Goal: Information Seeking & Learning: Learn about a topic

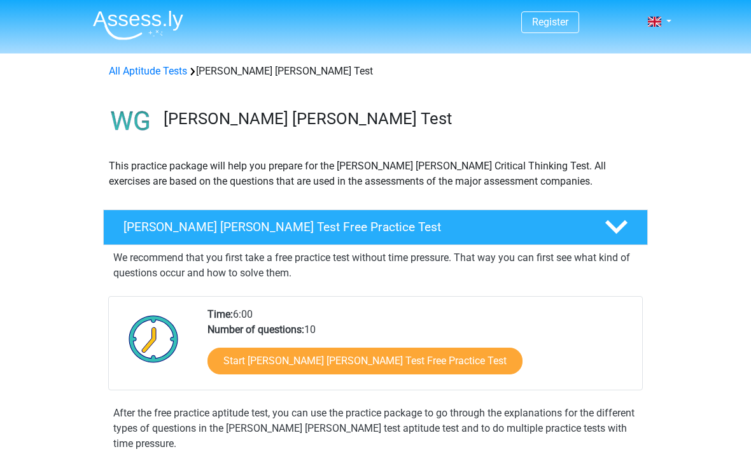
click at [253, 372] on link "Start [PERSON_NAME] [PERSON_NAME] Test Free Practice Test" at bounding box center [365, 361] width 315 height 27
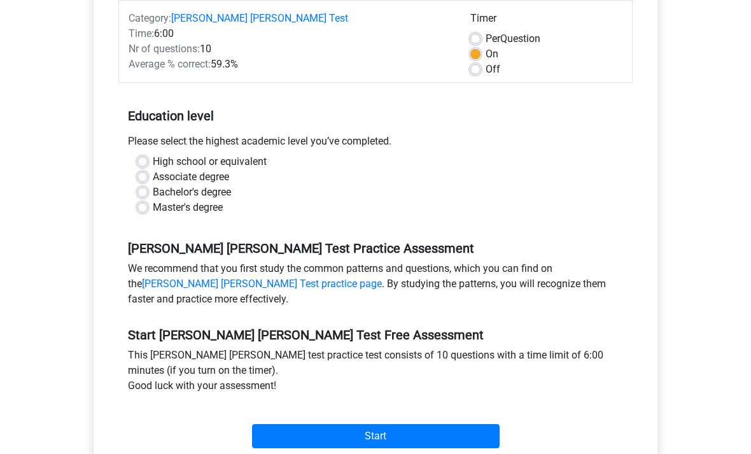
scroll to position [199, 0]
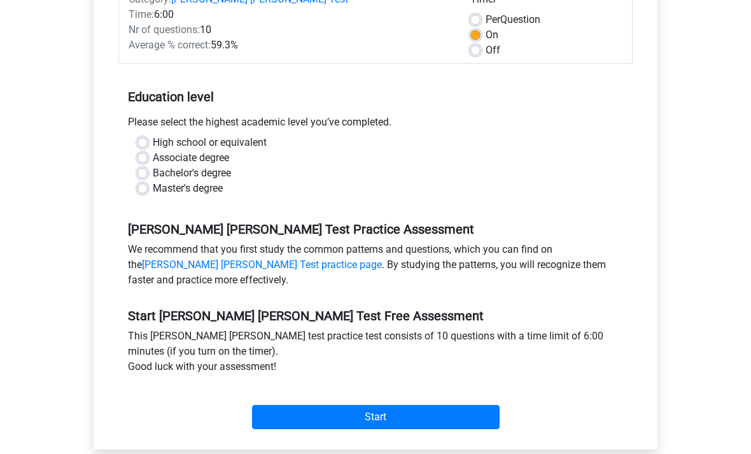
click at [685, 364] on div "Register Nederlands English" at bounding box center [375, 311] width 751 height 1021
click at [166, 151] on label "Associate degree" at bounding box center [191, 158] width 76 height 15
click at [148, 151] on input "Associate degree" at bounding box center [143, 157] width 10 height 13
radio input "true"
click at [153, 136] on label "High school or equivalent" at bounding box center [210, 143] width 114 height 15
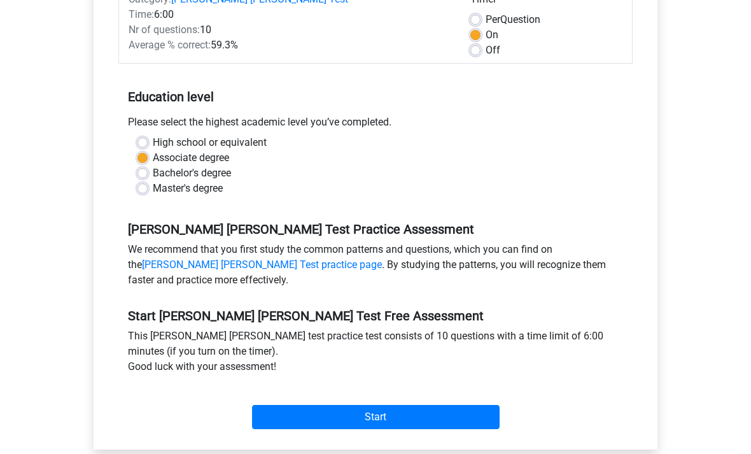
click at [145, 136] on input "High school or equivalent" at bounding box center [143, 142] width 10 height 13
radio input "true"
click at [288, 406] on input "Start" at bounding box center [376, 418] width 248 height 24
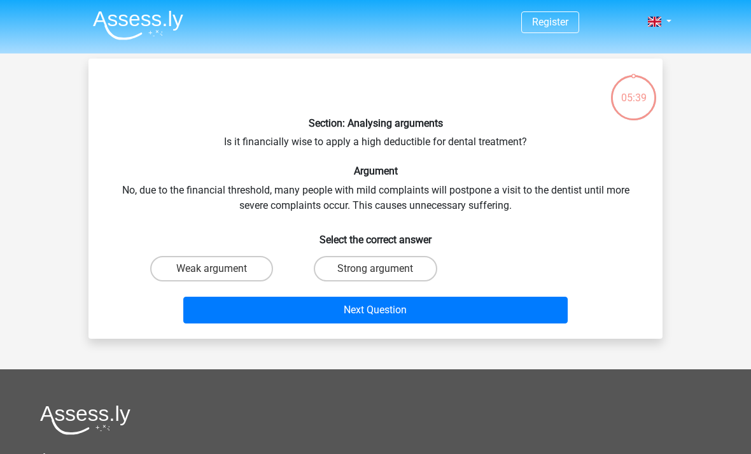
click at [401, 256] on label "Strong argument" at bounding box center [375, 268] width 123 height 25
click at [384, 269] on input "Strong argument" at bounding box center [380, 273] width 8 height 8
radio input "true"
click at [497, 305] on button "Next Question" at bounding box center [375, 310] width 385 height 27
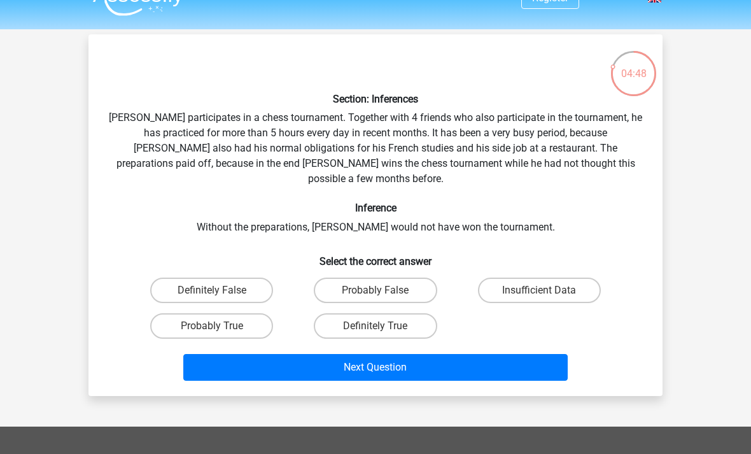
scroll to position [20, 0]
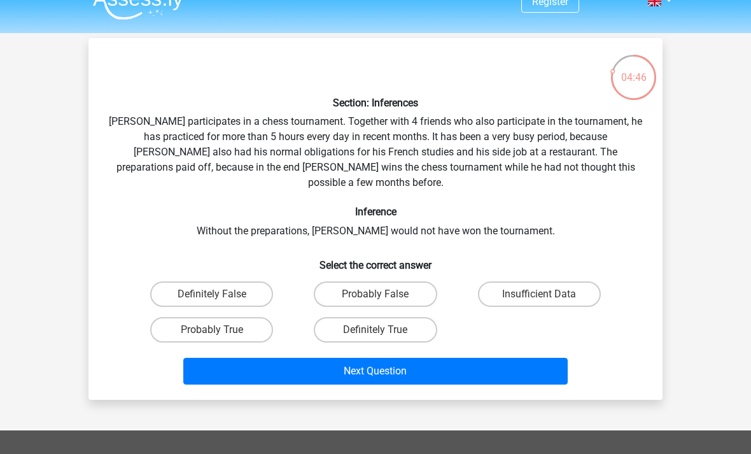
click at [190, 317] on label "Probably True" at bounding box center [211, 329] width 123 height 25
click at [212, 330] on input "Probably True" at bounding box center [216, 334] width 8 height 8
radio input "true"
click at [519, 358] on button "Next Question" at bounding box center [375, 371] width 385 height 27
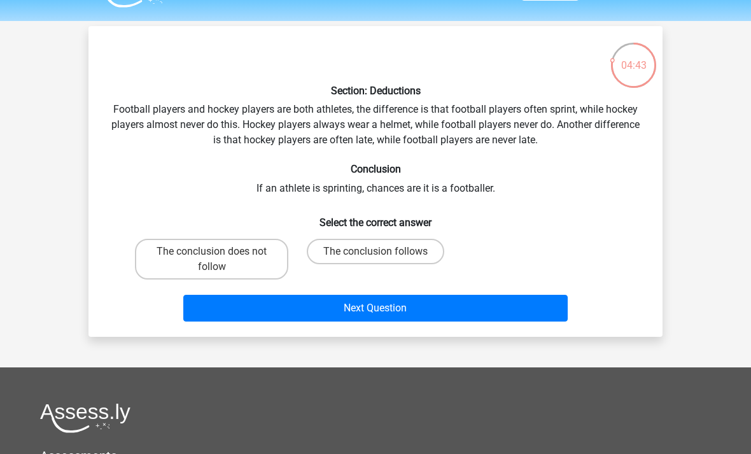
scroll to position [32, 0]
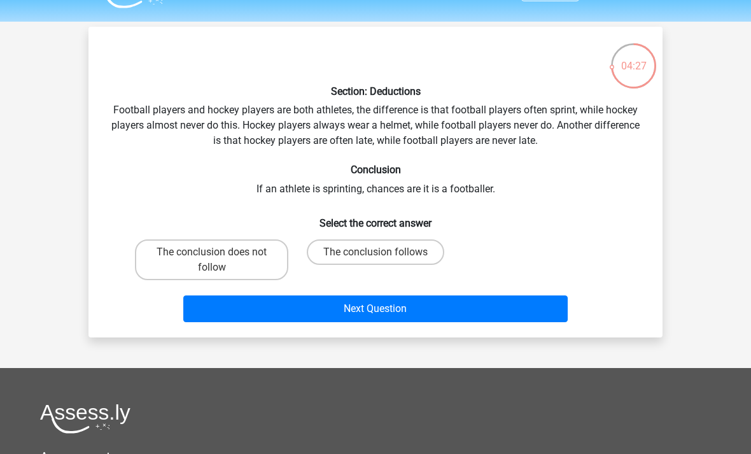
click at [264, 250] on label "The conclusion does not follow" at bounding box center [211, 259] width 153 height 41
click at [220, 252] on input "The conclusion does not follow" at bounding box center [216, 256] width 8 height 8
radio input "true"
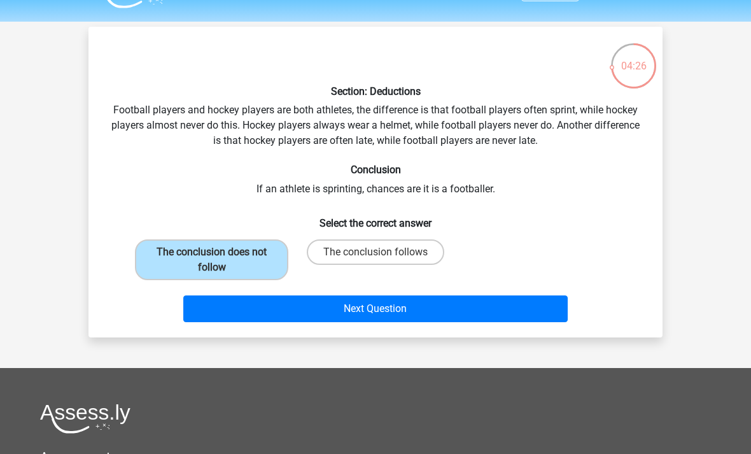
click at [496, 320] on button "Next Question" at bounding box center [375, 308] width 385 height 27
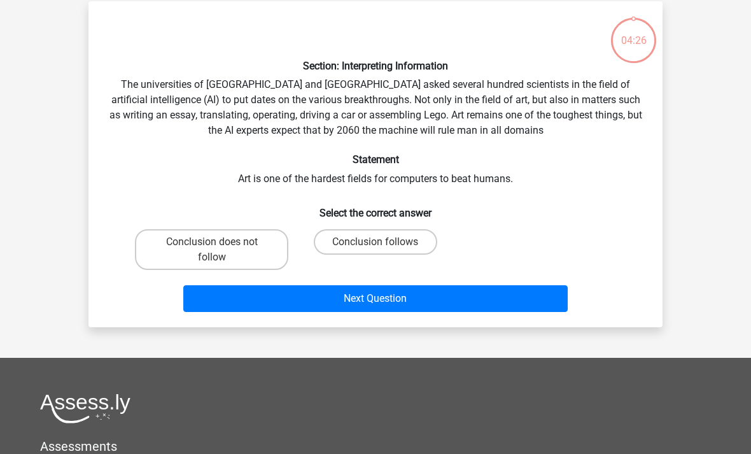
scroll to position [59, 0]
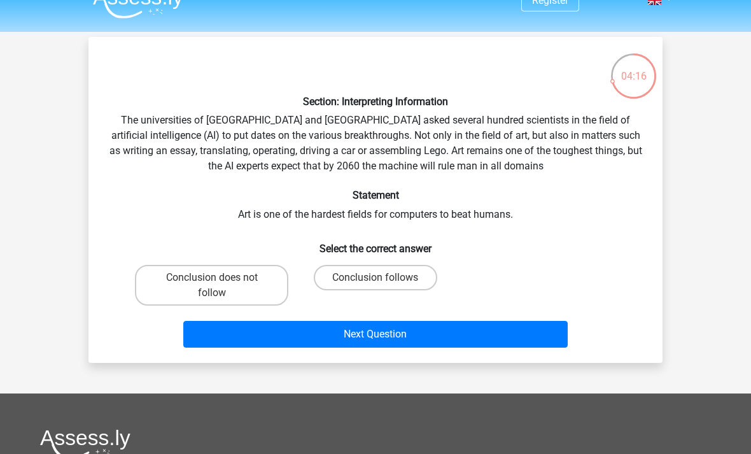
scroll to position [22, 0]
click at [425, 283] on label "Conclusion follows" at bounding box center [375, 277] width 123 height 25
click at [384, 283] on input "Conclusion follows" at bounding box center [380, 282] width 8 height 8
radio input "true"
click at [483, 336] on button "Next Question" at bounding box center [375, 334] width 385 height 27
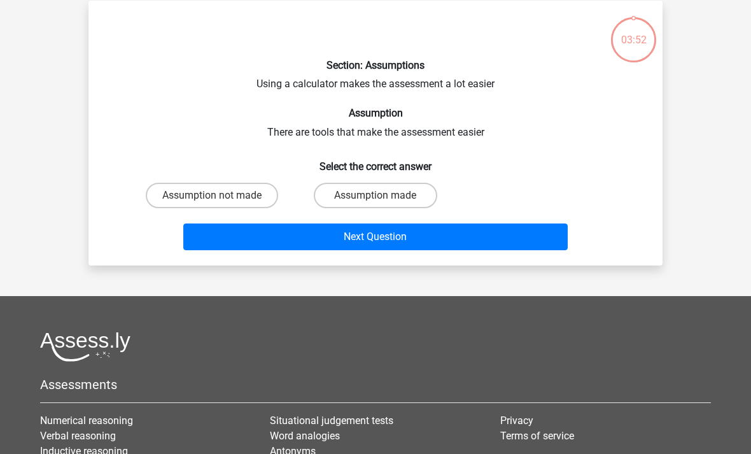
scroll to position [59, 0]
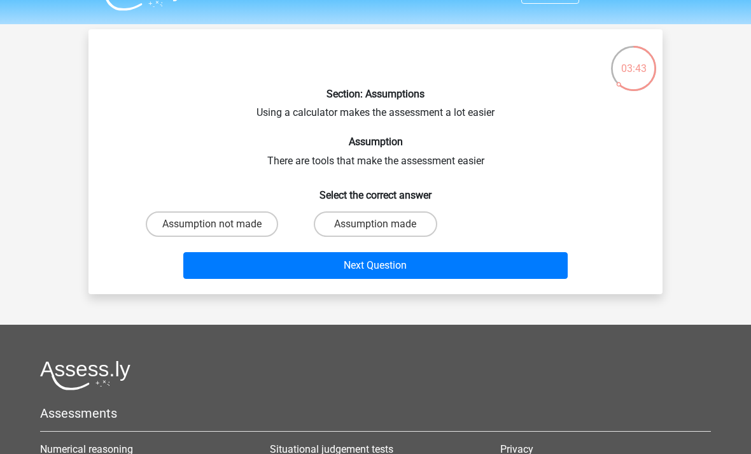
scroll to position [24, 0]
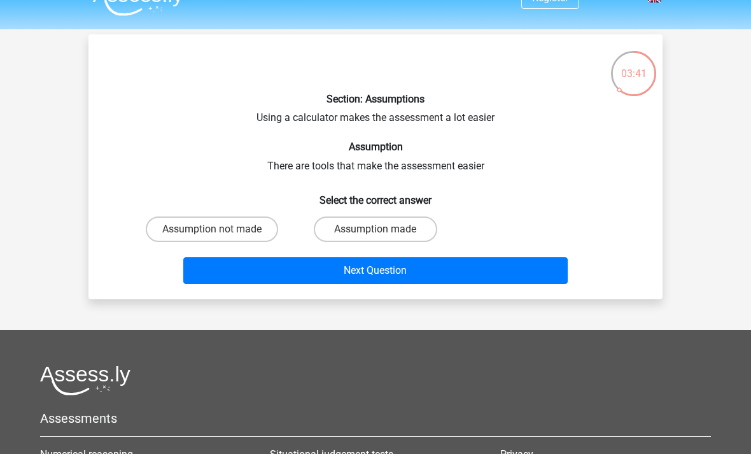
click at [430, 229] on label "Assumption made" at bounding box center [375, 229] width 123 height 25
click at [384, 229] on input "Assumption made" at bounding box center [380, 233] width 8 height 8
radio input "true"
click at [495, 273] on button "Next Question" at bounding box center [375, 270] width 385 height 27
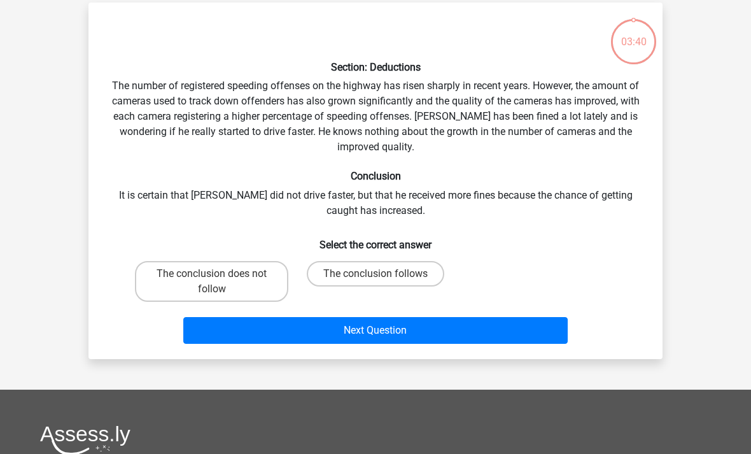
scroll to position [59, 0]
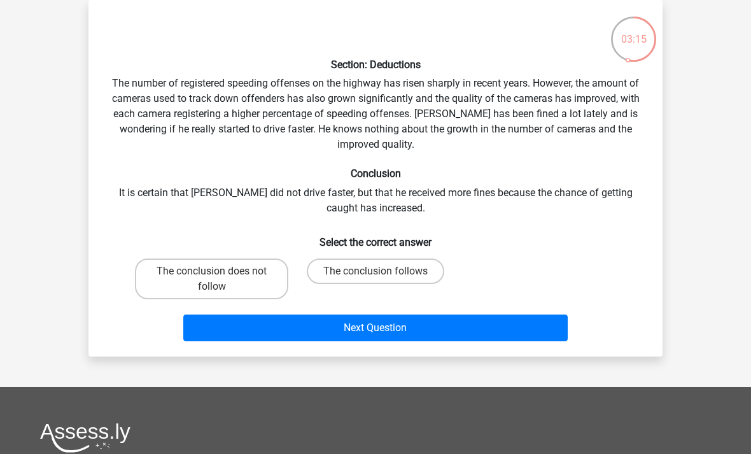
click at [432, 278] on label "The conclusion follows" at bounding box center [376, 271] width 138 height 25
click at [384, 278] on input "The conclusion follows" at bounding box center [380, 275] width 8 height 8
radio input "true"
click at [490, 326] on button "Next Question" at bounding box center [375, 328] width 385 height 27
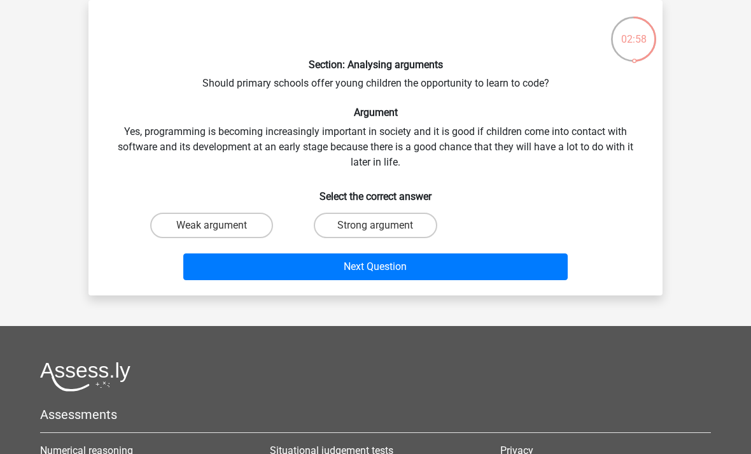
click at [414, 226] on label "Strong argument" at bounding box center [375, 225] width 123 height 25
click at [384, 226] on input "Strong argument" at bounding box center [380, 229] width 8 height 8
radio input "true"
click at [515, 268] on button "Next Question" at bounding box center [375, 266] width 385 height 27
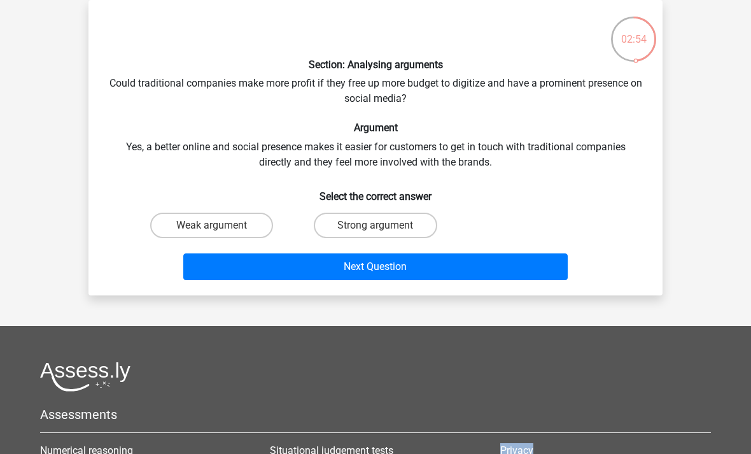
click at [213, 215] on label "Weak argument" at bounding box center [211, 225] width 123 height 25
click at [213, 225] on input "Weak argument" at bounding box center [216, 229] width 8 height 8
radio input "true"
click at [516, 278] on button "Next Question" at bounding box center [375, 266] width 385 height 27
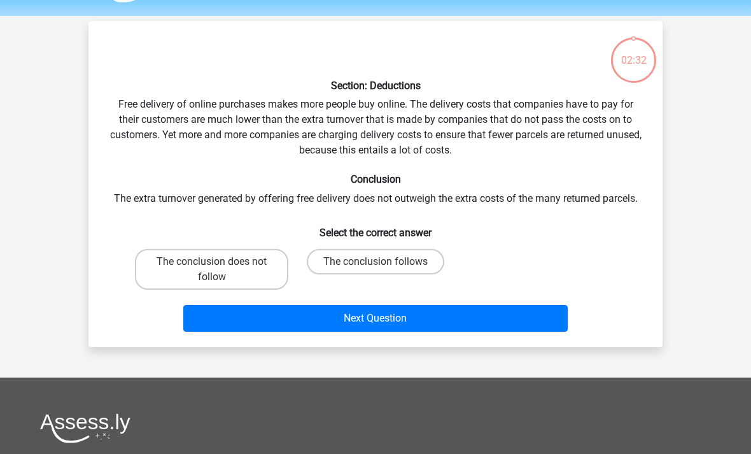
scroll to position [0, 0]
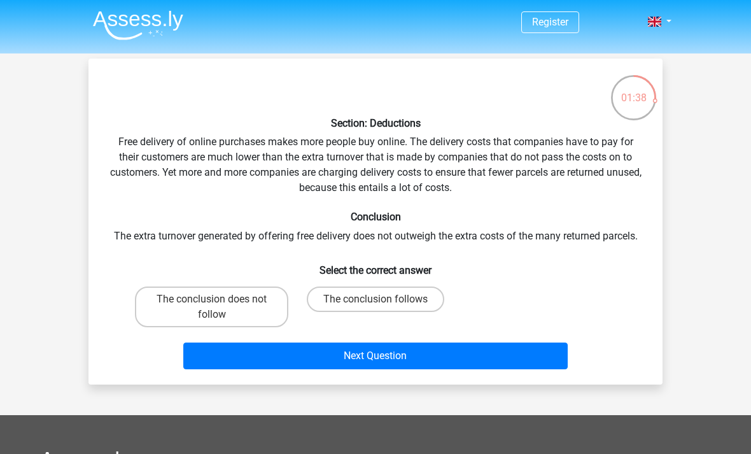
click at [437, 297] on label "The conclusion follows" at bounding box center [376, 299] width 138 height 25
click at [384, 299] on input "The conclusion follows" at bounding box center [380, 303] width 8 height 8
radio input "true"
click at [502, 362] on button "Next Question" at bounding box center [375, 356] width 385 height 27
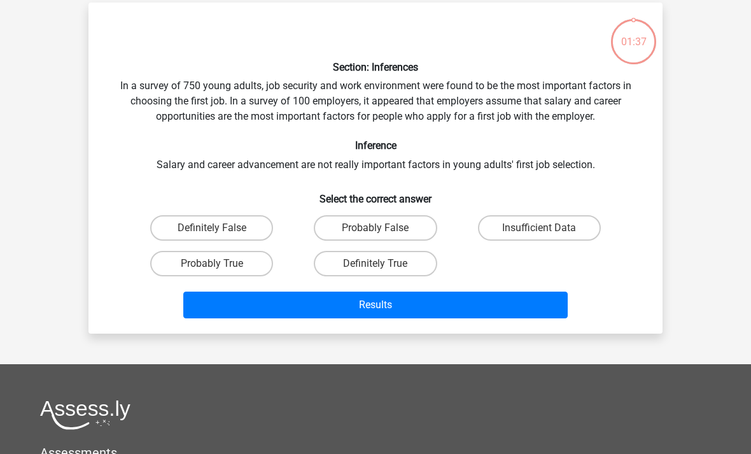
scroll to position [59, 0]
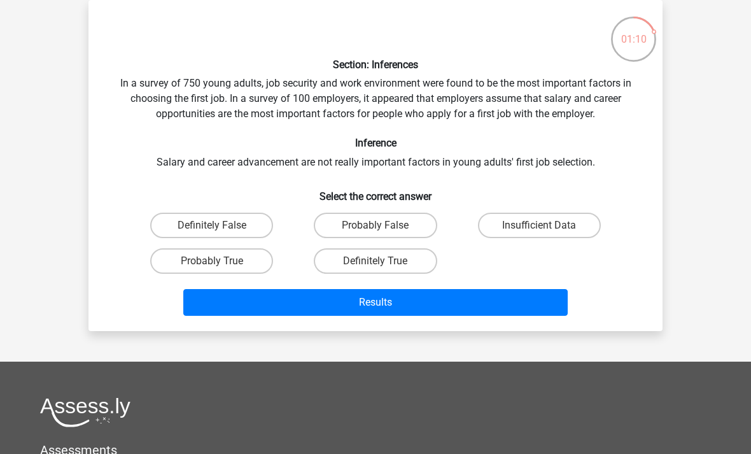
click at [251, 223] on label "Definitely False" at bounding box center [211, 225] width 123 height 25
click at [220, 225] on input "Definitely False" at bounding box center [216, 229] width 8 height 8
radio input "true"
click at [407, 235] on label "Probably False" at bounding box center [375, 225] width 123 height 25
click at [384, 234] on input "Probably False" at bounding box center [380, 229] width 8 height 8
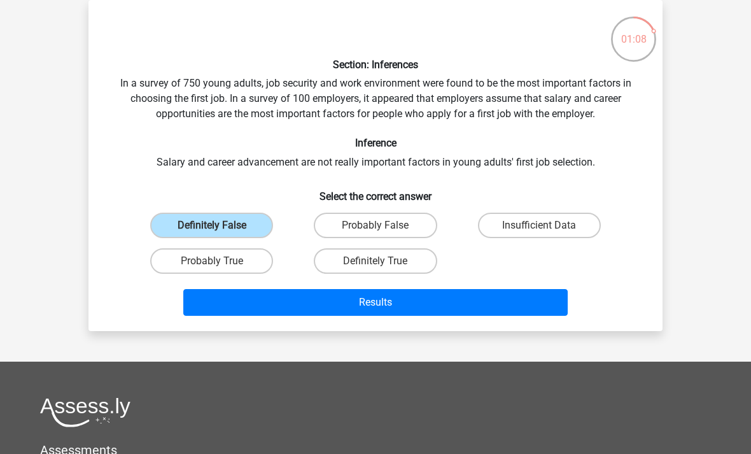
radio input "true"
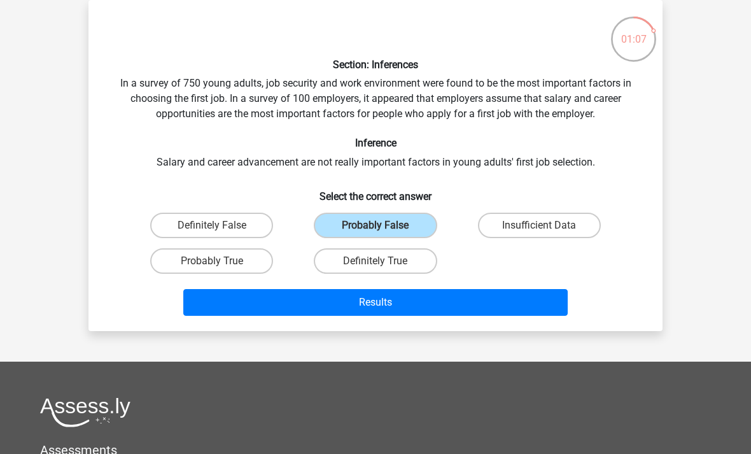
click at [460, 300] on button "Results" at bounding box center [375, 302] width 385 height 27
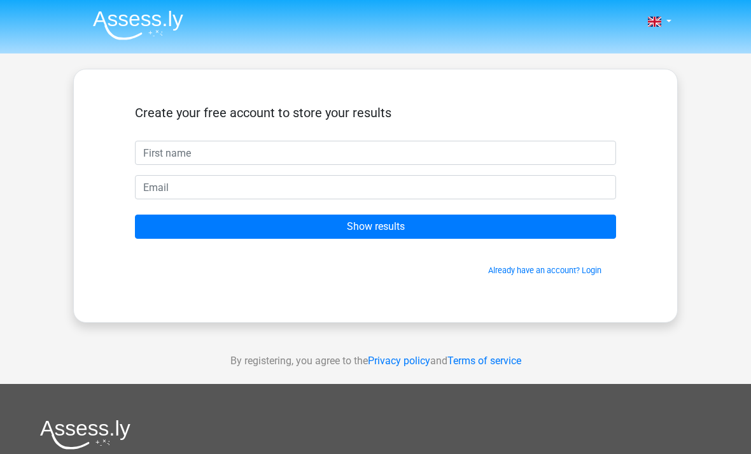
click at [560, 159] on input "text" at bounding box center [375, 153] width 481 height 24
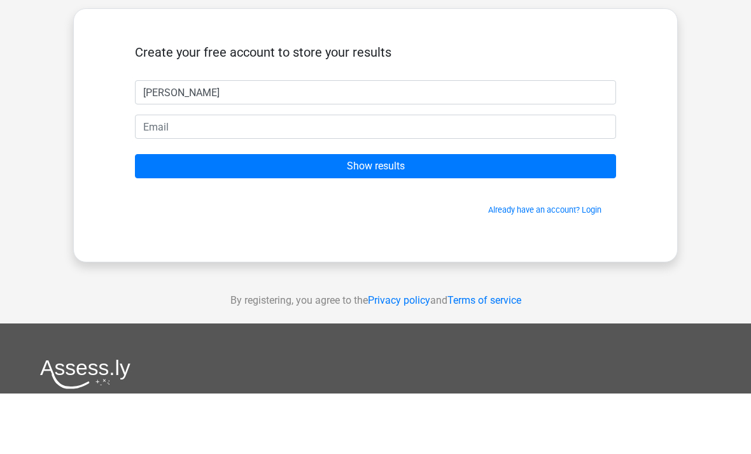
type input "Maria"
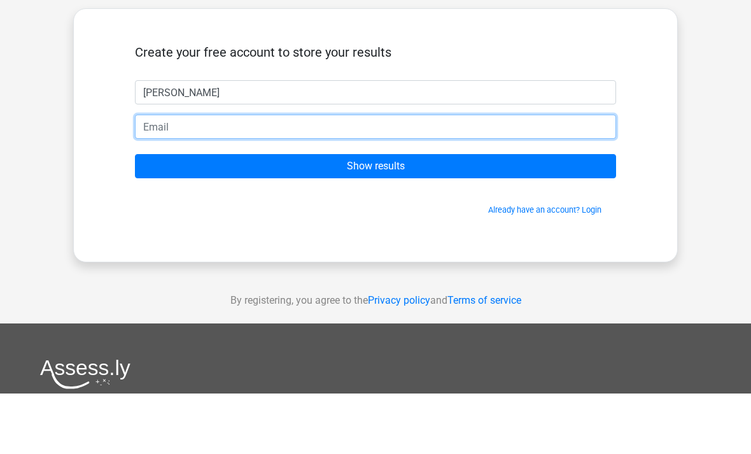
click at [153, 175] on input "email" at bounding box center [375, 187] width 481 height 24
type input "n"
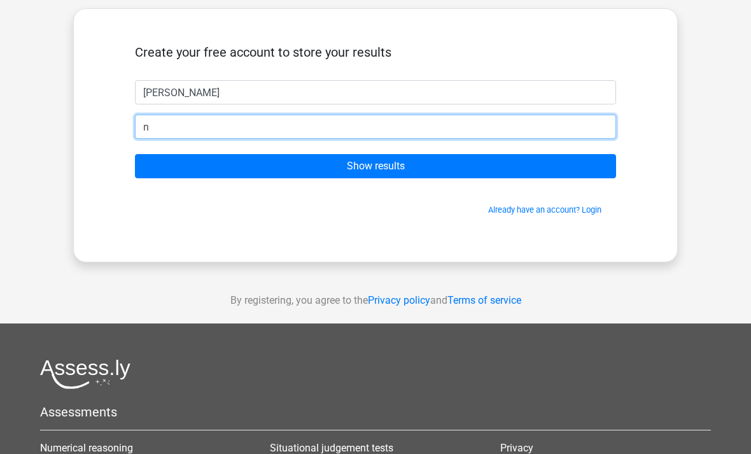
click at [159, 122] on input "n" at bounding box center [375, 127] width 481 height 24
type input "laylaspring73@gmail.com"
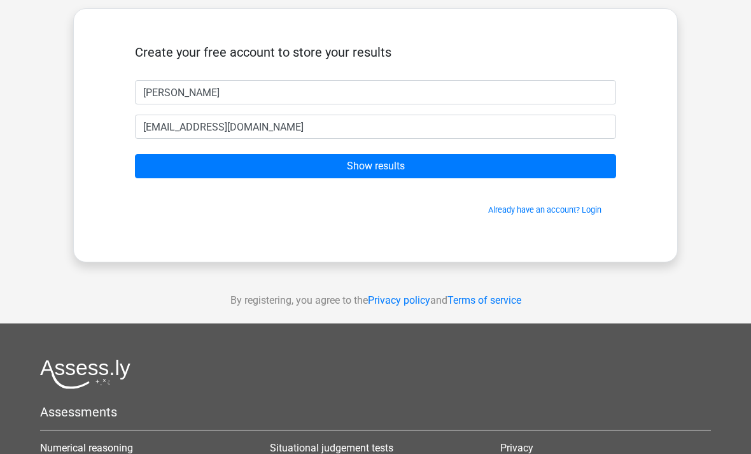
click at [166, 168] on input "Show results" at bounding box center [375, 166] width 481 height 24
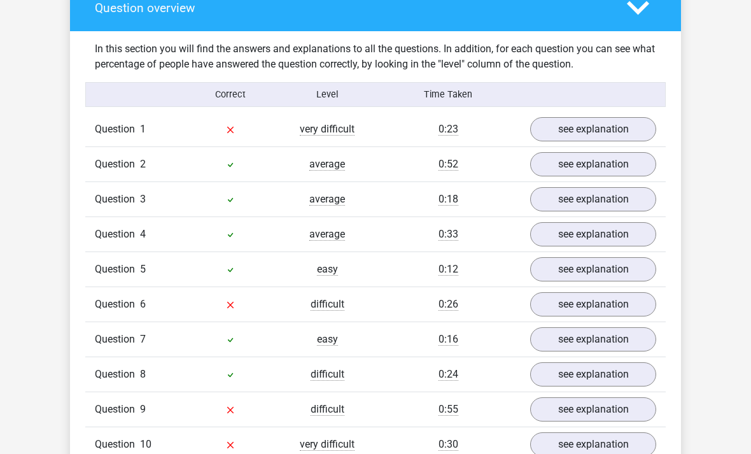
scroll to position [953, 0]
click at [638, 117] on link "see explanation" at bounding box center [593, 129] width 126 height 24
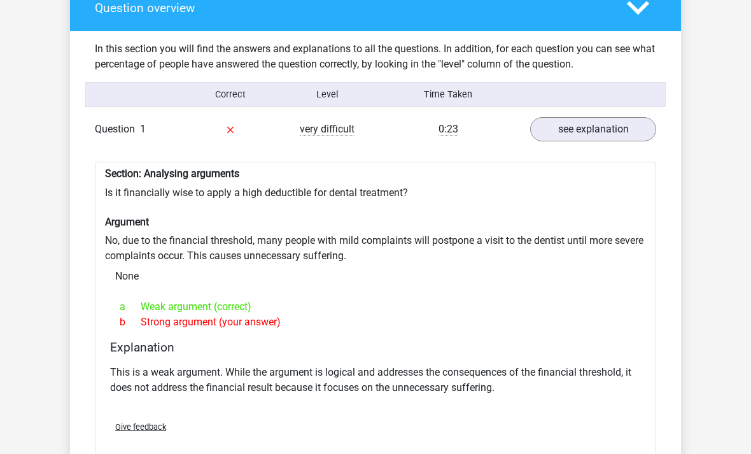
click at [632, 117] on link "see explanation" at bounding box center [593, 129] width 126 height 24
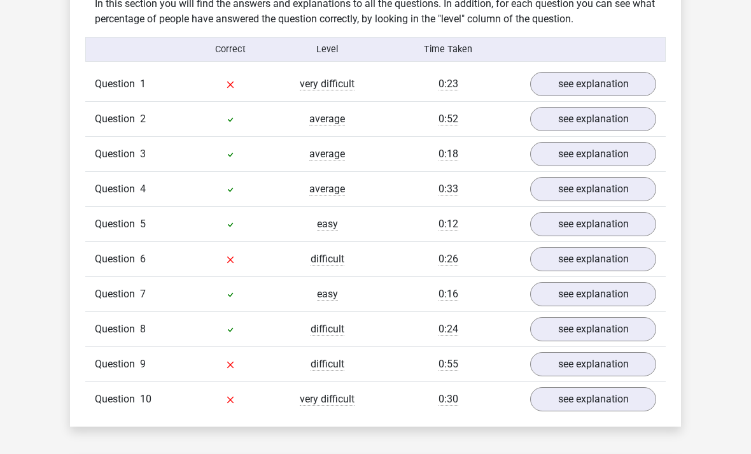
click at [622, 248] on link "see explanation" at bounding box center [593, 260] width 126 height 24
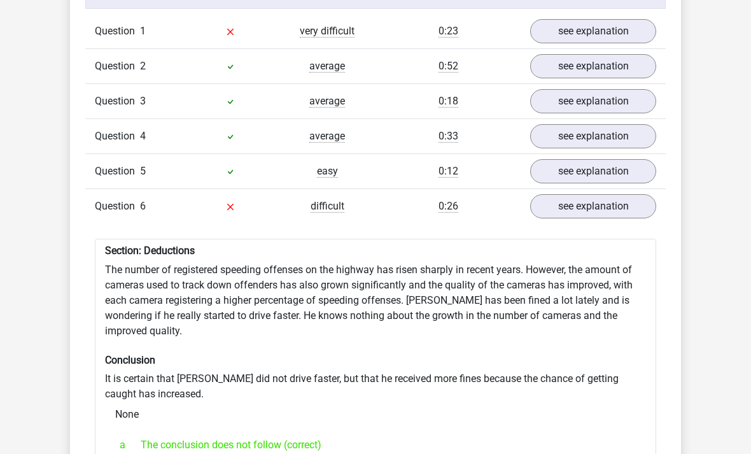
scroll to position [1051, 0]
click at [630, 195] on link "see explanation" at bounding box center [593, 207] width 126 height 24
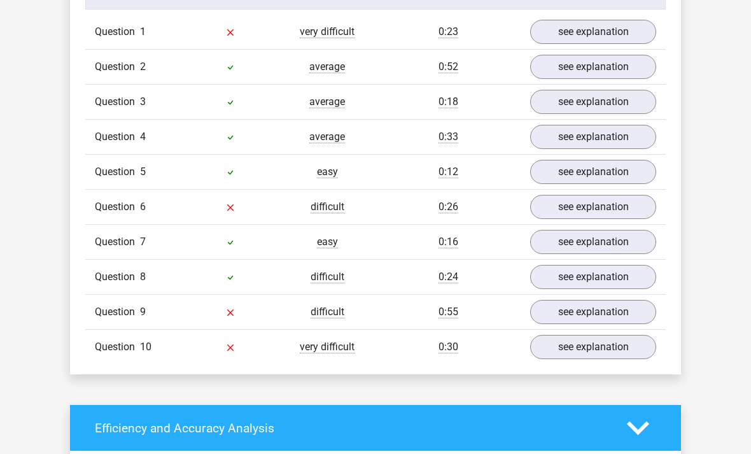
click at [617, 300] on link "see explanation" at bounding box center [593, 312] width 126 height 24
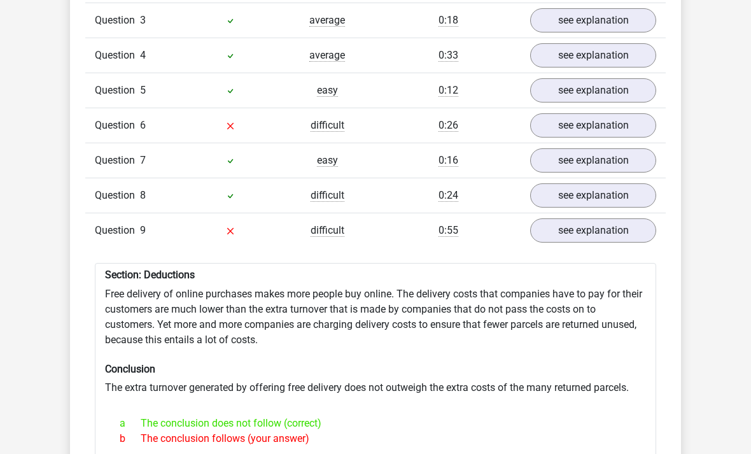
scroll to position [1132, 0]
click at [640, 218] on link "see explanation" at bounding box center [593, 230] width 126 height 24
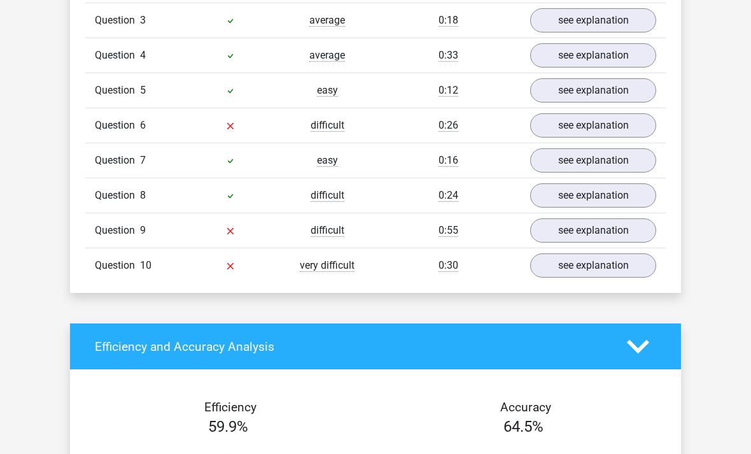
click at [619, 253] on link "see explanation" at bounding box center [593, 265] width 126 height 24
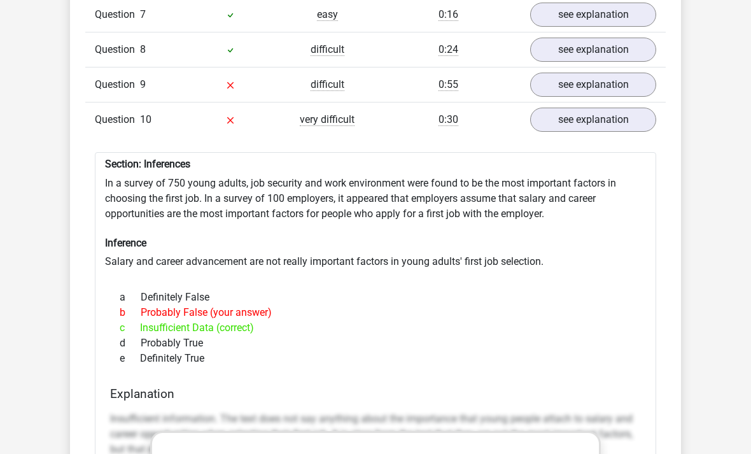
scroll to position [1269, 0]
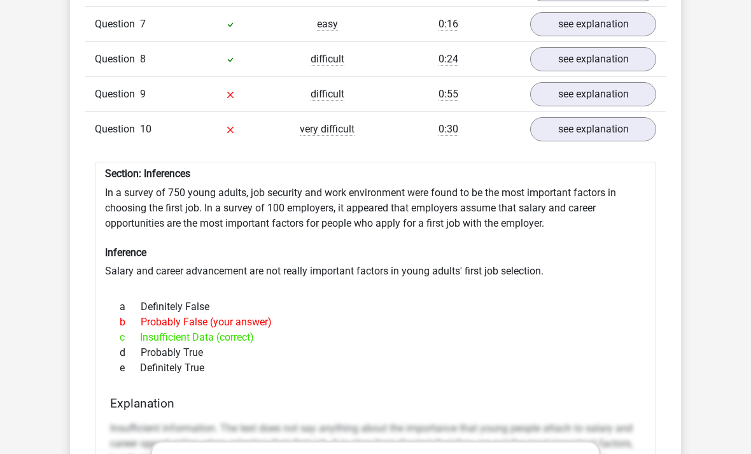
click at [630, 117] on link "see explanation" at bounding box center [593, 129] width 126 height 24
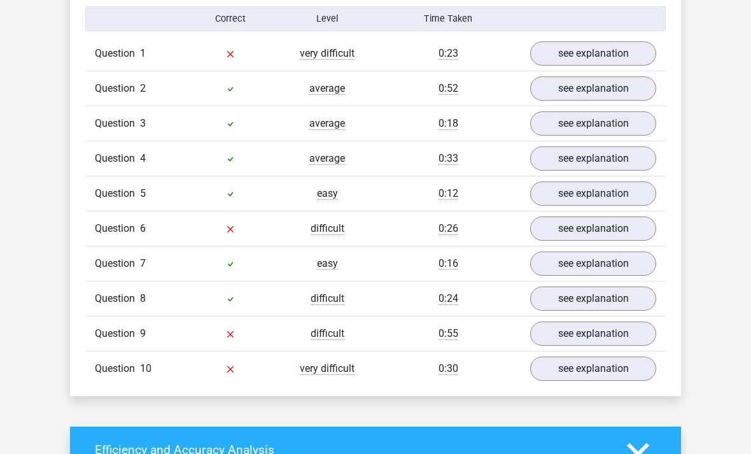
scroll to position [1016, 0]
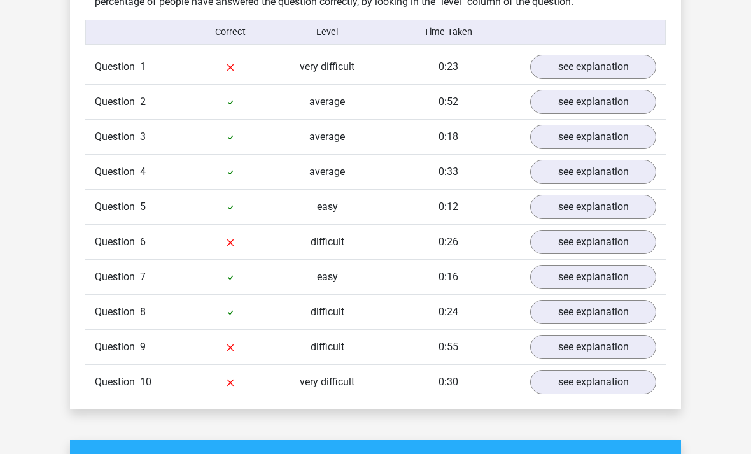
click at [624, 230] on link "see explanation" at bounding box center [593, 242] width 126 height 24
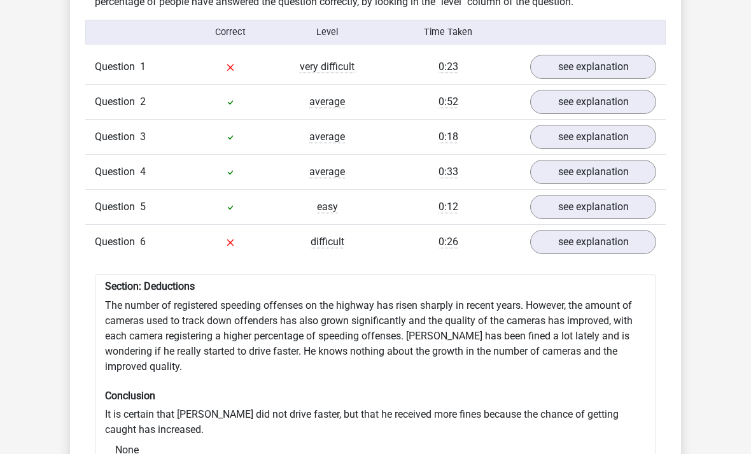
click at [625, 230] on link "see explanation" at bounding box center [593, 242] width 126 height 24
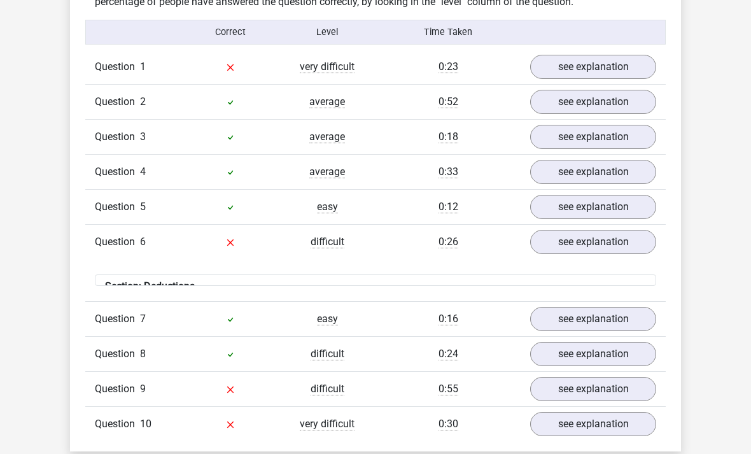
click at [633, 195] on link "see explanation" at bounding box center [593, 207] width 126 height 24
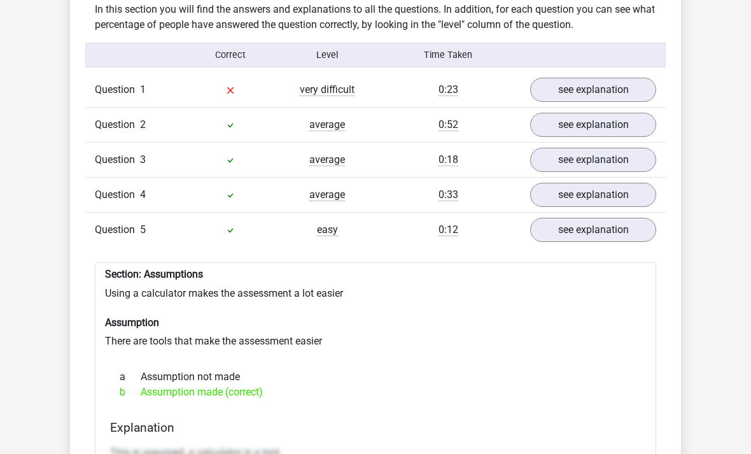
click at [643, 218] on link "see explanation" at bounding box center [593, 230] width 126 height 24
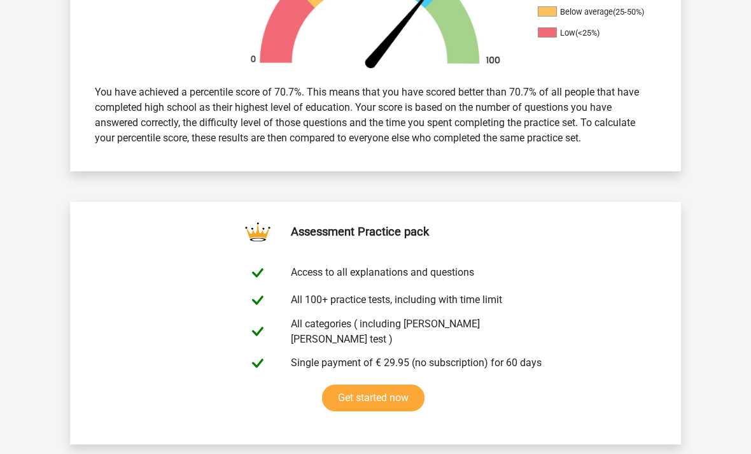
scroll to position [480, 0]
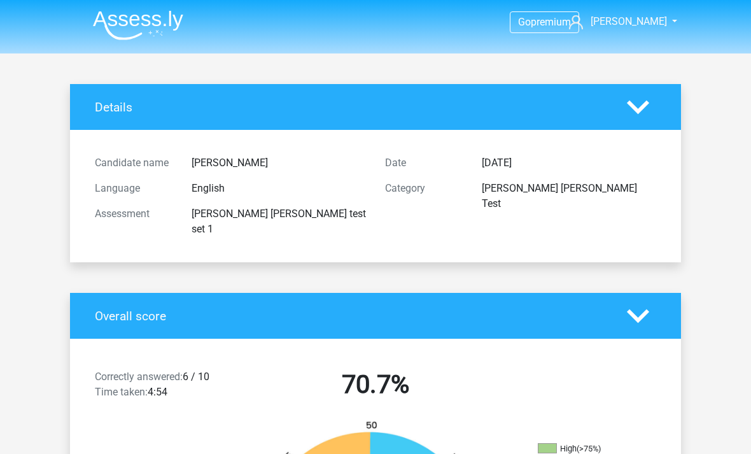
click at [650, 102] on icon at bounding box center [638, 107] width 22 height 22
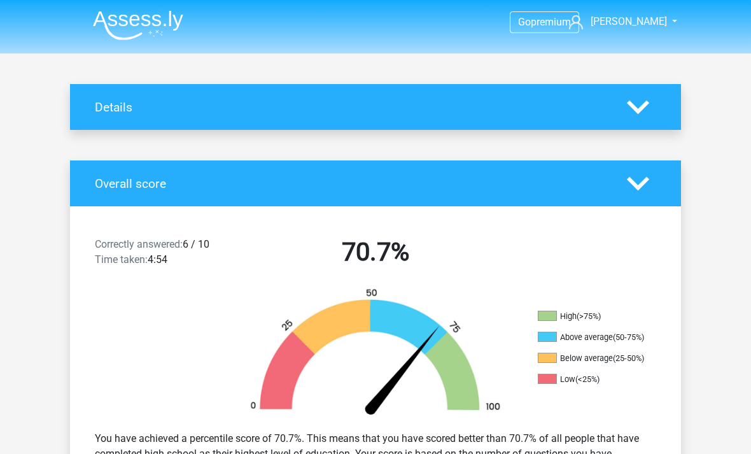
click at [651, 29] on link "[PERSON_NAME]" at bounding box center [616, 21] width 104 height 15
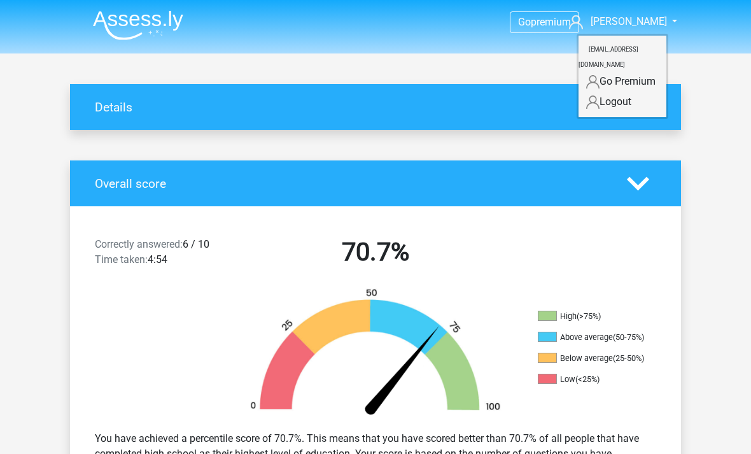
click at [127, 26] on img at bounding box center [138, 25] width 90 height 30
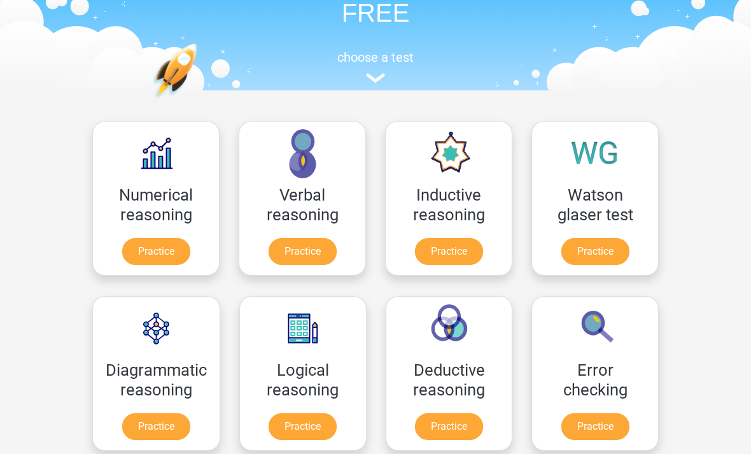
scroll to position [95, 0]
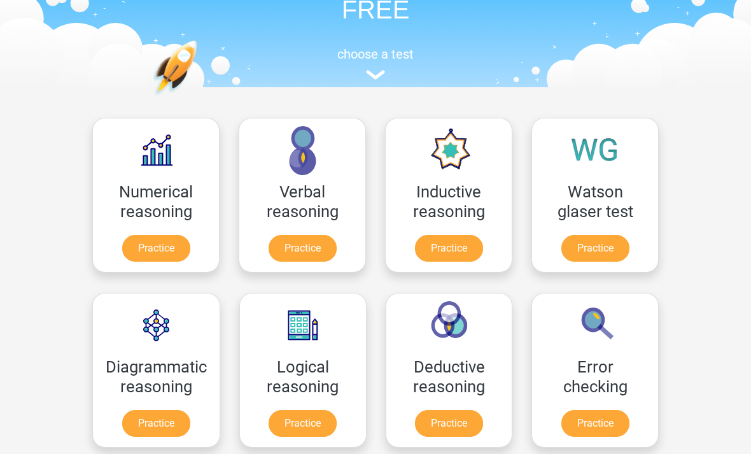
click at [610, 244] on link "Practice" at bounding box center [596, 248] width 68 height 27
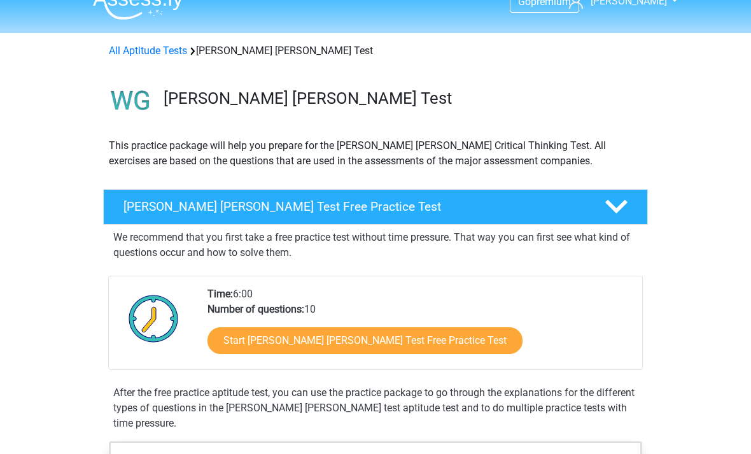
scroll to position [20, 0]
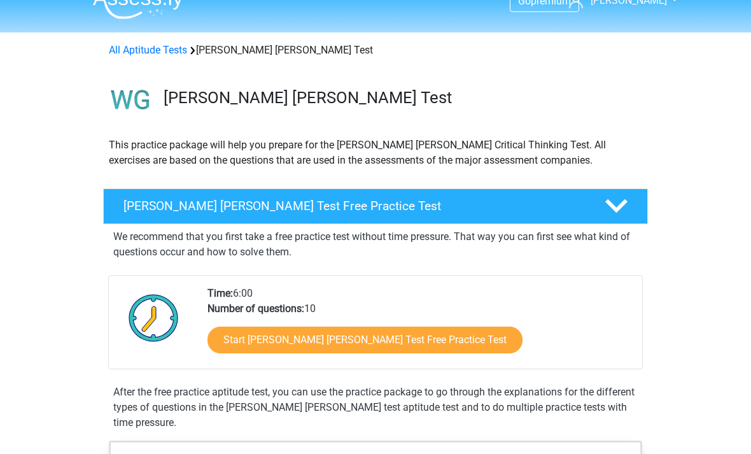
click at [248, 349] on link "Start [PERSON_NAME] [PERSON_NAME] Test Free Practice Test" at bounding box center [365, 340] width 315 height 27
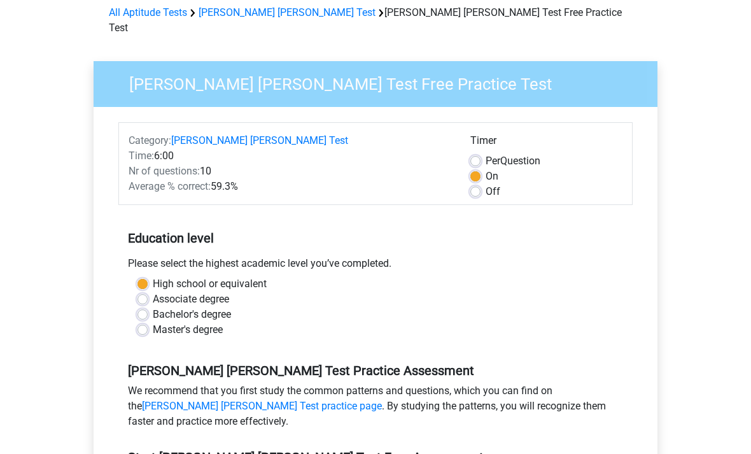
scroll to position [62, 0]
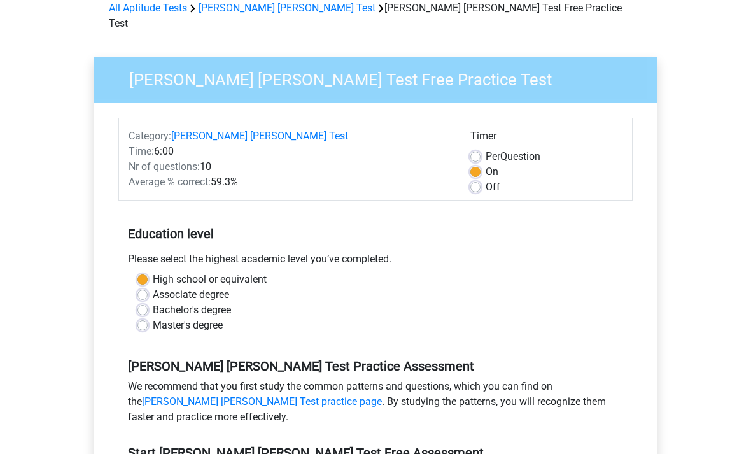
click at [153, 318] on label "Master's degree" at bounding box center [188, 325] width 70 height 15
click at [147, 318] on input "Master's degree" at bounding box center [143, 324] width 10 height 13
radio input "true"
click at [153, 273] on label "High school or equivalent" at bounding box center [210, 280] width 114 height 15
click at [148, 273] on input "High school or equivalent" at bounding box center [143, 279] width 10 height 13
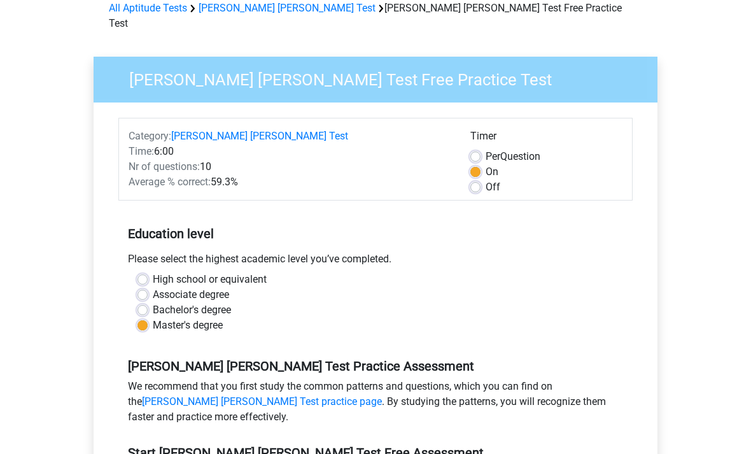
radio input "true"
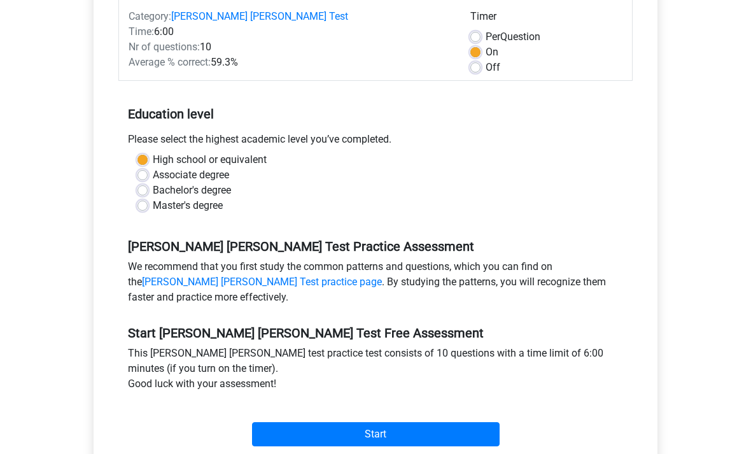
scroll to position [184, 0]
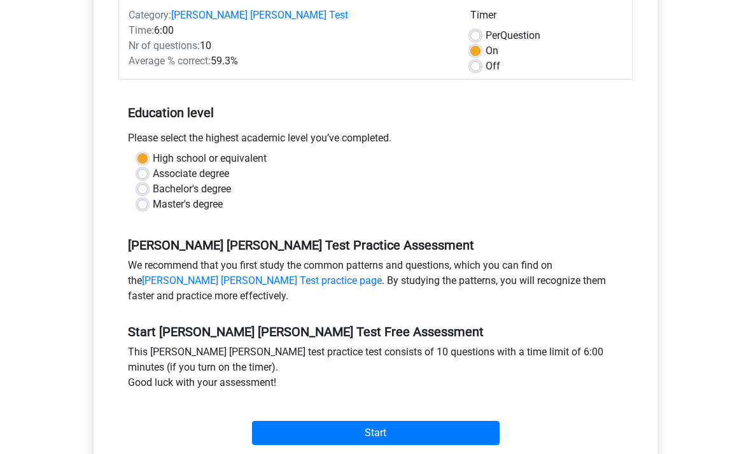
click at [479, 421] on input "Start" at bounding box center [376, 433] width 248 height 24
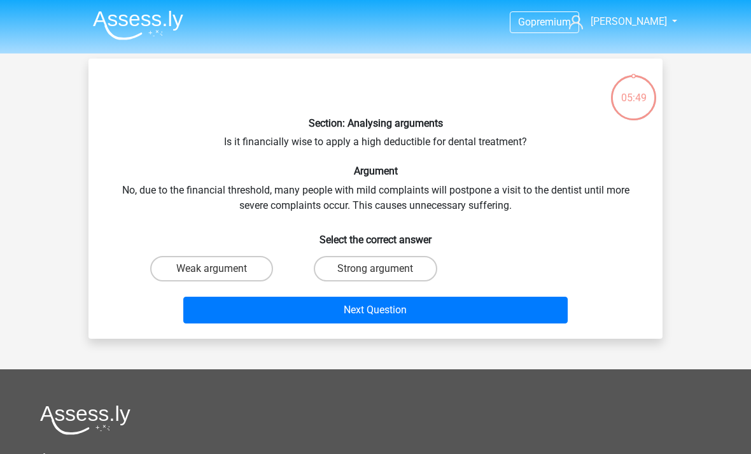
click at [406, 269] on label "Strong argument" at bounding box center [375, 268] width 123 height 25
click at [384, 269] on input "Strong argument" at bounding box center [380, 273] width 8 height 8
radio input "true"
click at [471, 301] on button "Next Question" at bounding box center [375, 310] width 385 height 27
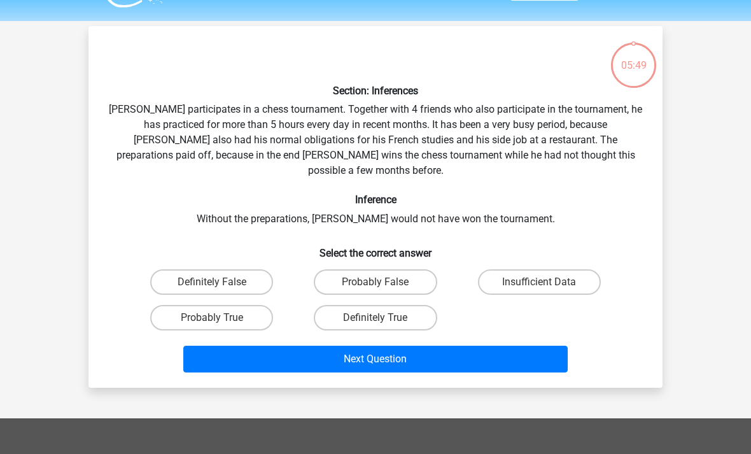
scroll to position [59, 0]
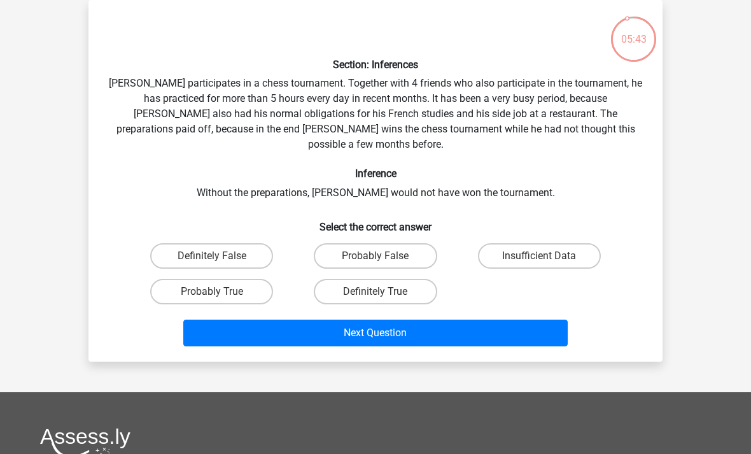
click at [164, 280] on label "Probably True" at bounding box center [211, 291] width 123 height 25
click at [212, 292] on input "Probably True" at bounding box center [216, 296] width 8 height 8
radio input "true"
click at [539, 320] on button "Next Question" at bounding box center [375, 333] width 385 height 27
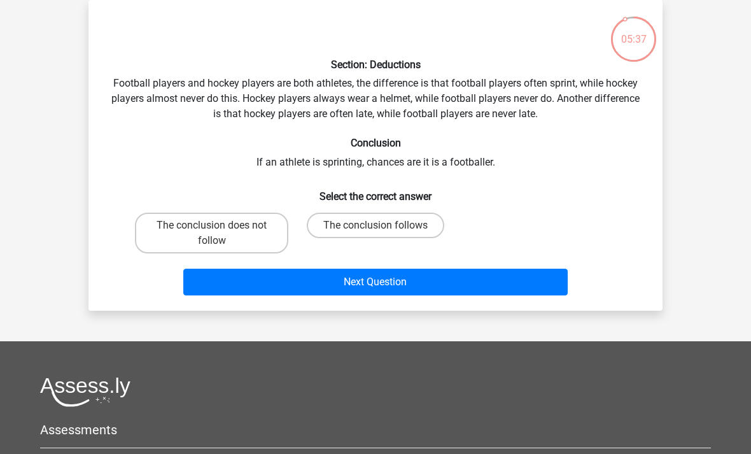
click at [178, 238] on label "The conclusion does not follow" at bounding box center [211, 233] width 153 height 41
click at [212, 234] on input "The conclusion does not follow" at bounding box center [216, 229] width 8 height 8
radio input "true"
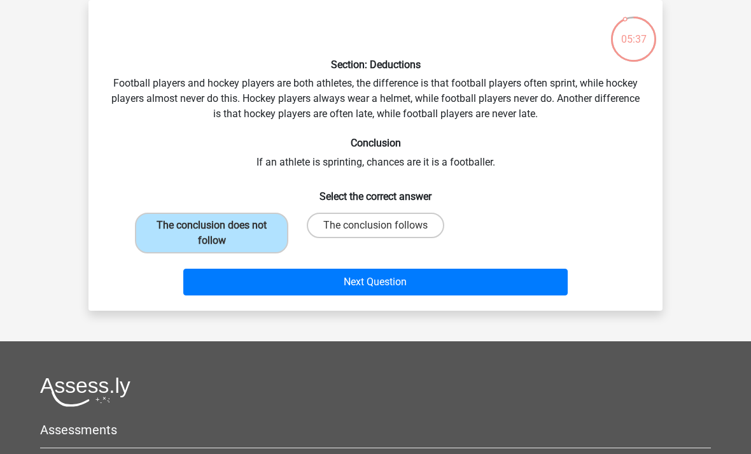
click at [539, 273] on button "Next Question" at bounding box center [375, 282] width 385 height 27
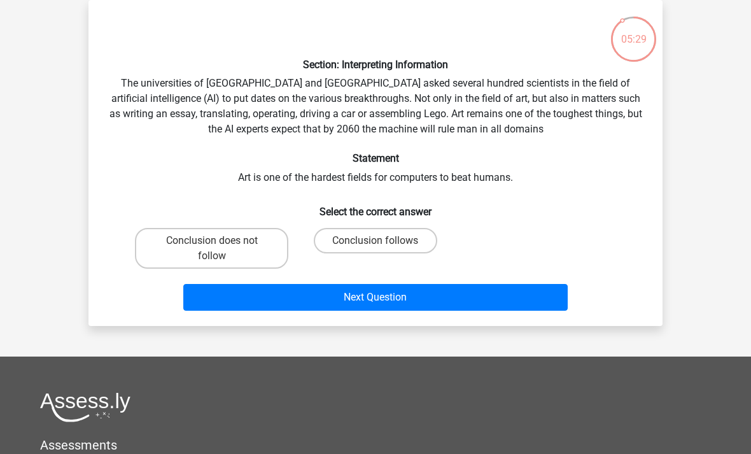
click at [413, 247] on label "Conclusion follows" at bounding box center [375, 240] width 123 height 25
click at [384, 247] on input "Conclusion follows" at bounding box center [380, 245] width 8 height 8
radio input "true"
click at [477, 291] on button "Next Question" at bounding box center [375, 297] width 385 height 27
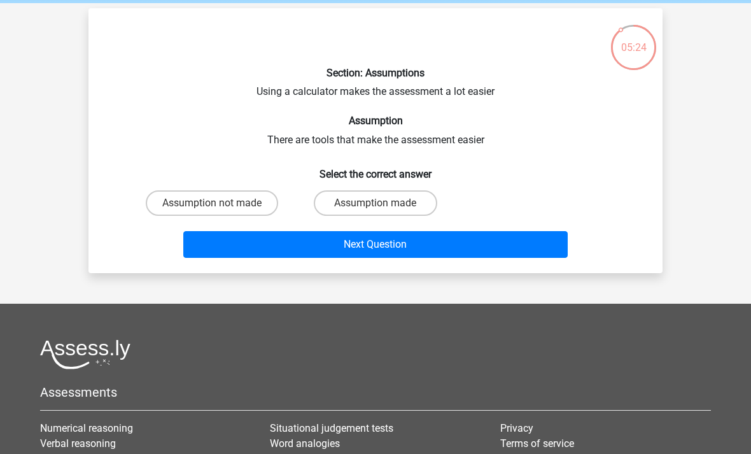
scroll to position [49, 0]
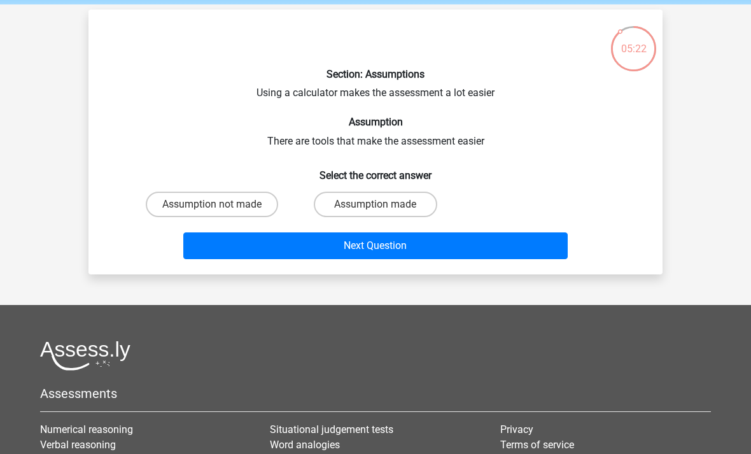
click at [408, 204] on label "Assumption made" at bounding box center [375, 204] width 123 height 25
click at [384, 204] on input "Assumption made" at bounding box center [380, 208] width 8 height 8
radio input "true"
click at [465, 243] on button "Next Question" at bounding box center [375, 245] width 385 height 27
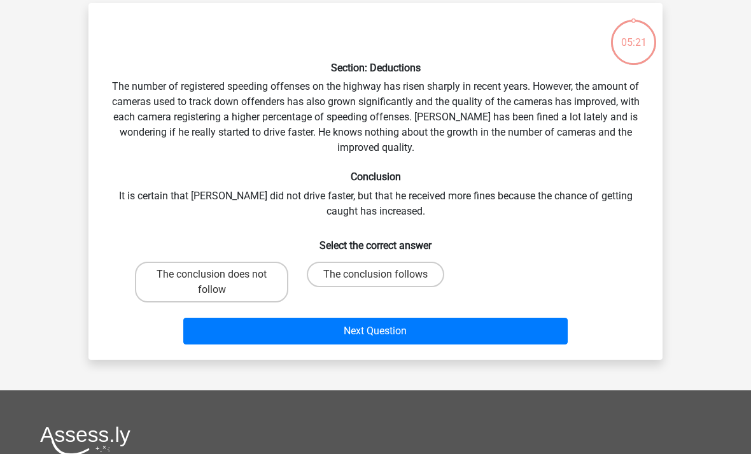
scroll to position [59, 0]
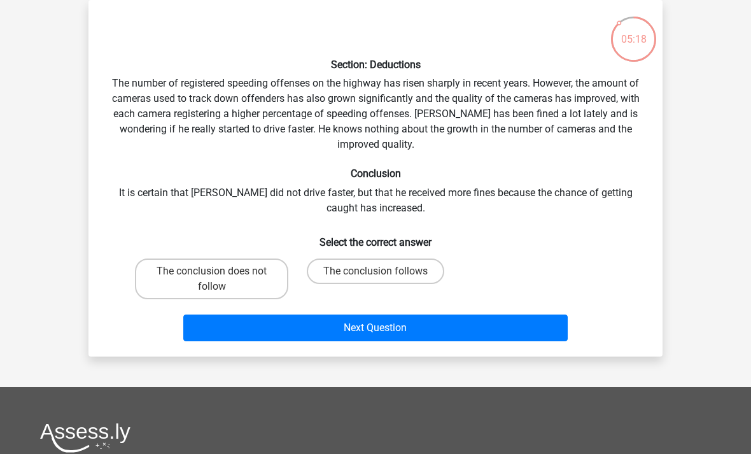
click at [218, 295] on label "The conclusion does not follow" at bounding box center [211, 279] width 153 height 41
click at [218, 280] on input "The conclusion does not follow" at bounding box center [216, 275] width 8 height 8
radio input "true"
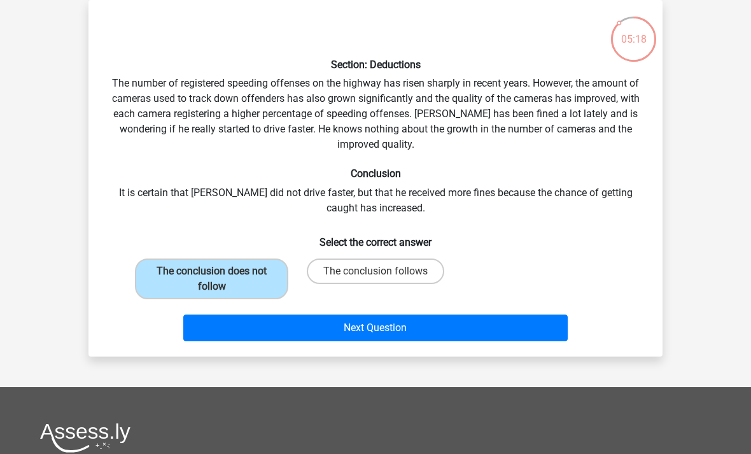
click at [534, 321] on button "Next Question" at bounding box center [375, 328] width 385 height 27
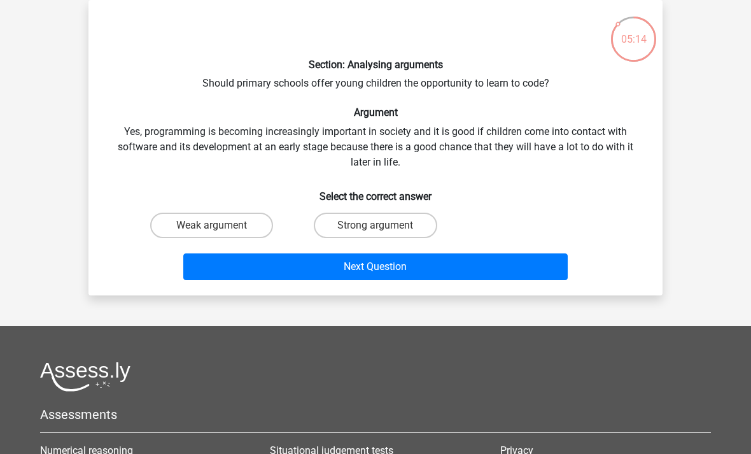
click at [408, 226] on label "Strong argument" at bounding box center [375, 225] width 123 height 25
click at [384, 226] on input "Strong argument" at bounding box center [380, 229] width 8 height 8
radio input "true"
click at [467, 265] on button "Next Question" at bounding box center [375, 266] width 385 height 27
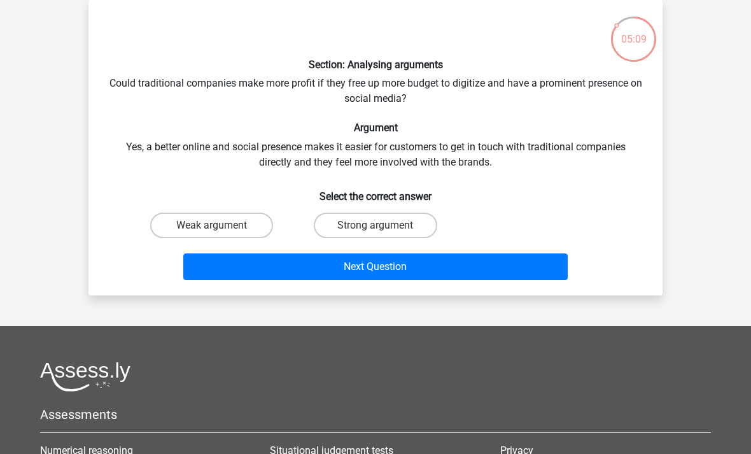
click at [188, 223] on label "Weak argument" at bounding box center [211, 225] width 123 height 25
click at [212, 225] on input "Weak argument" at bounding box center [216, 229] width 8 height 8
radio input "true"
click at [534, 259] on button "Next Question" at bounding box center [375, 266] width 385 height 27
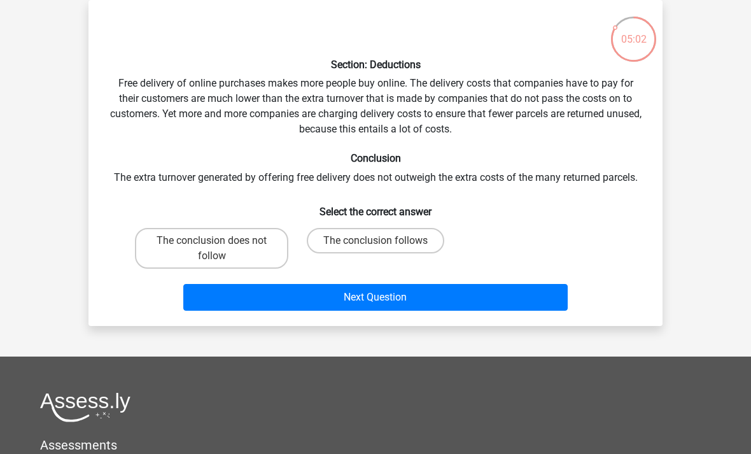
click at [194, 253] on label "The conclusion does not follow" at bounding box center [211, 248] width 153 height 41
click at [212, 249] on input "The conclusion does not follow" at bounding box center [216, 245] width 8 height 8
radio input "true"
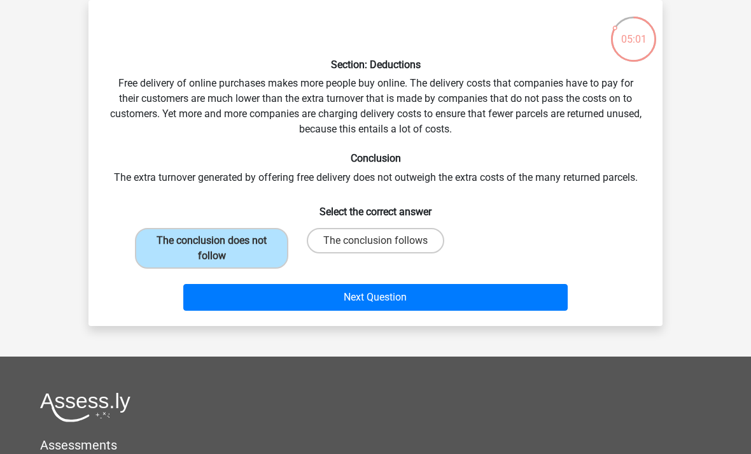
click at [522, 294] on button "Next Question" at bounding box center [375, 297] width 385 height 27
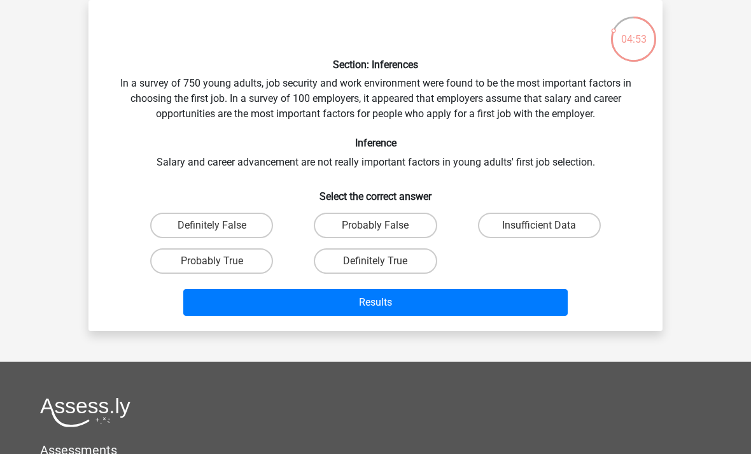
click at [415, 222] on label "Probably False" at bounding box center [375, 225] width 123 height 25
click at [384, 225] on input "Probably False" at bounding box center [380, 229] width 8 height 8
radio input "true"
click at [487, 292] on button "Results" at bounding box center [375, 302] width 385 height 27
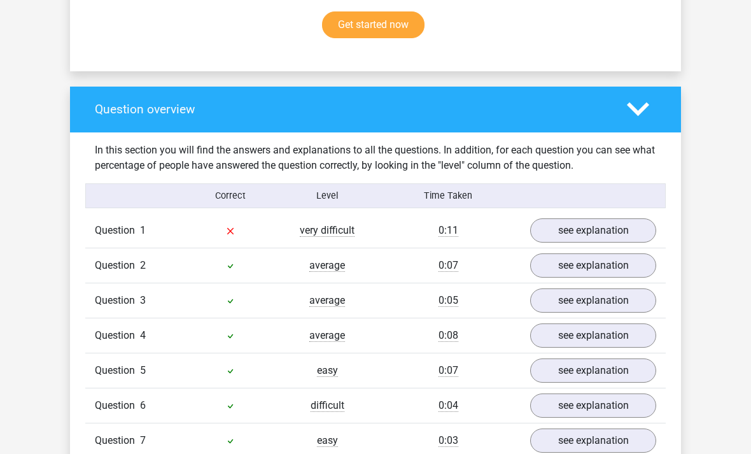
scroll to position [849, 0]
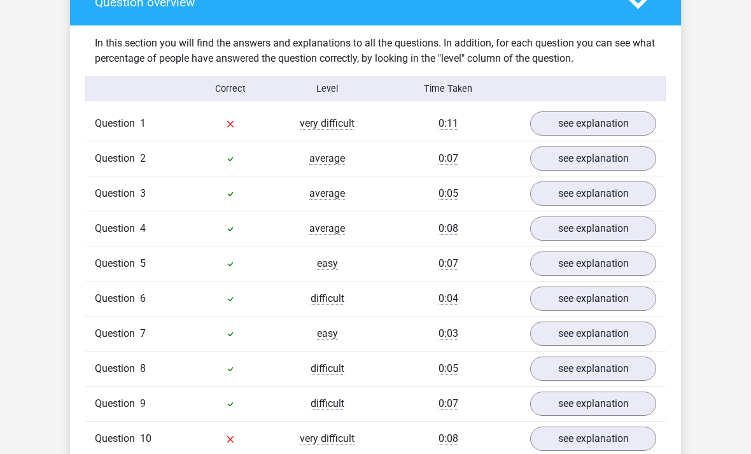
click at [641, 427] on link "see explanation" at bounding box center [593, 439] width 126 height 24
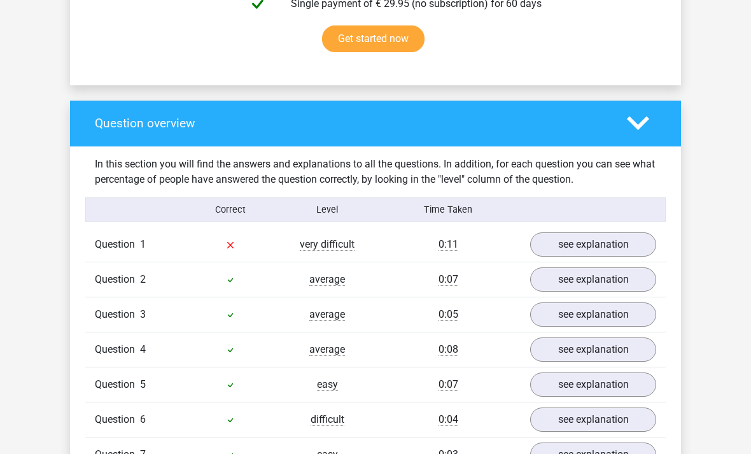
click at [629, 232] on link "see explanation" at bounding box center [593, 244] width 126 height 24
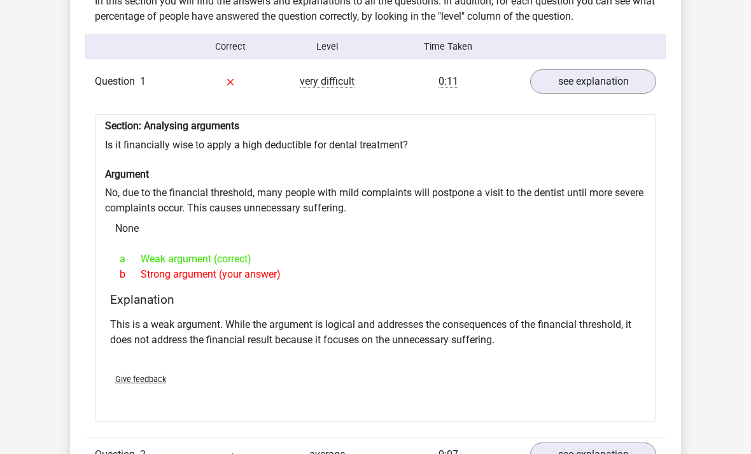
scroll to position [999, 0]
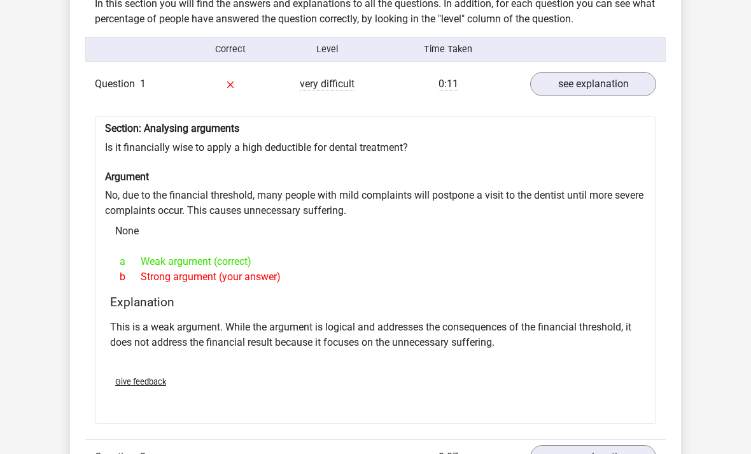
click at [601, 72] on link "see explanation" at bounding box center [593, 84] width 126 height 24
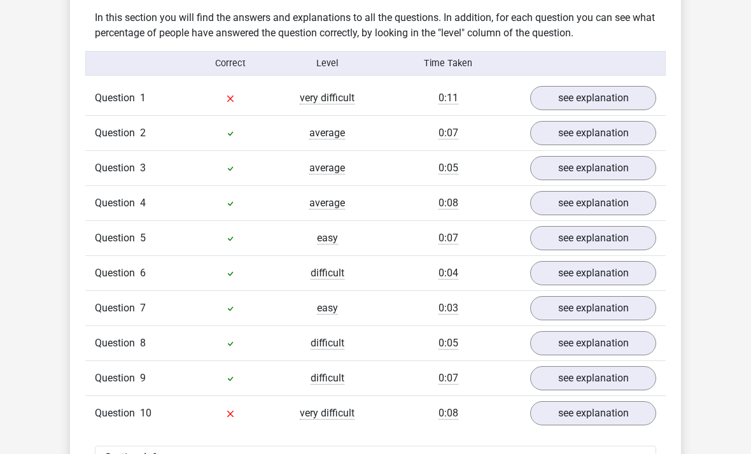
scroll to position [984, 0]
click at [633, 401] on link "see explanation" at bounding box center [593, 413] width 126 height 24
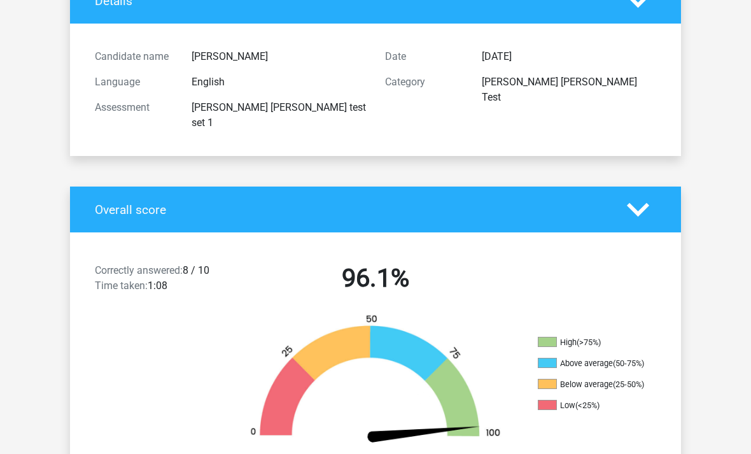
scroll to position [105, 0]
